Goal: Purchase product/service

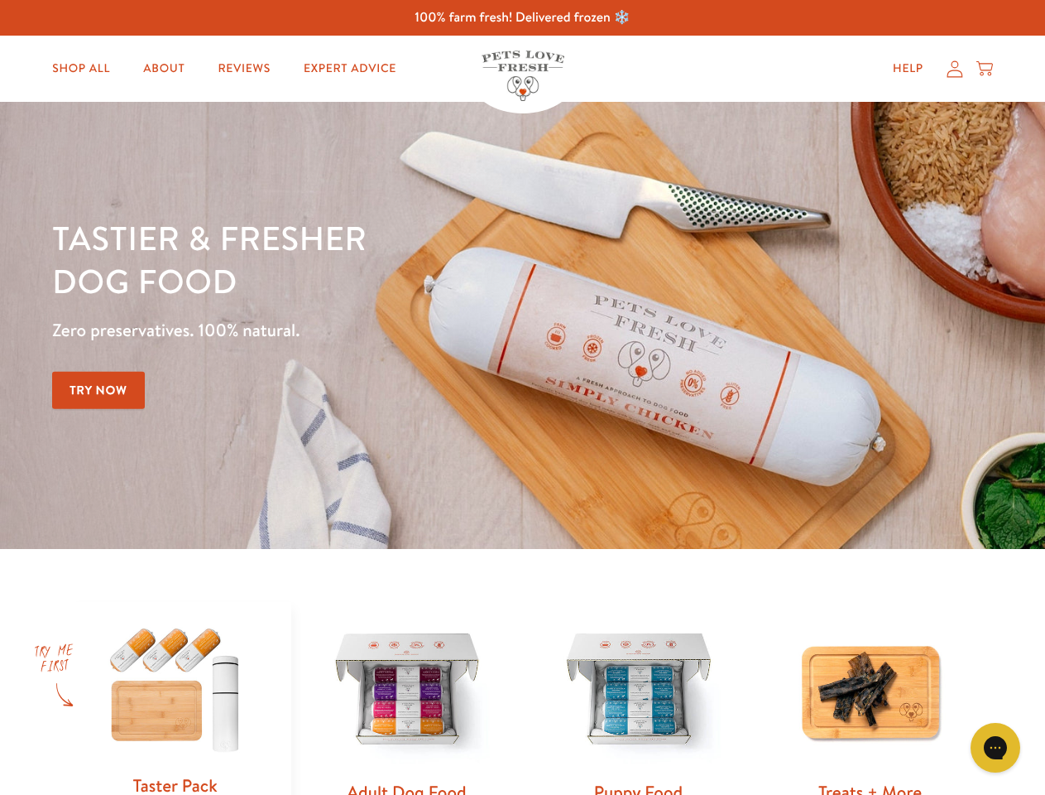
click at [522, 397] on div "Tastier & fresher dog food Zero preservatives. 100% natural. Try Now" at bounding box center [365, 325] width 627 height 218
click at [996, 747] on icon "Gorgias live chat" at bounding box center [995, 747] width 16 height 16
